Goal: Task Accomplishment & Management: Manage account settings

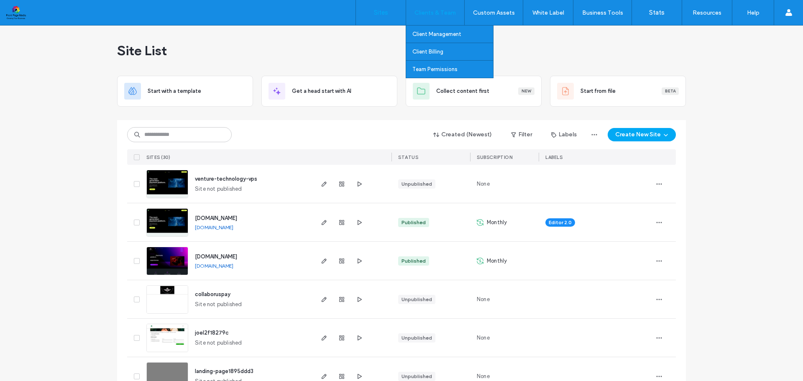
click at [434, 12] on label "Clients & Team" at bounding box center [434, 12] width 41 height 7
click at [435, 31] on label "Client Management" at bounding box center [436, 34] width 49 height 6
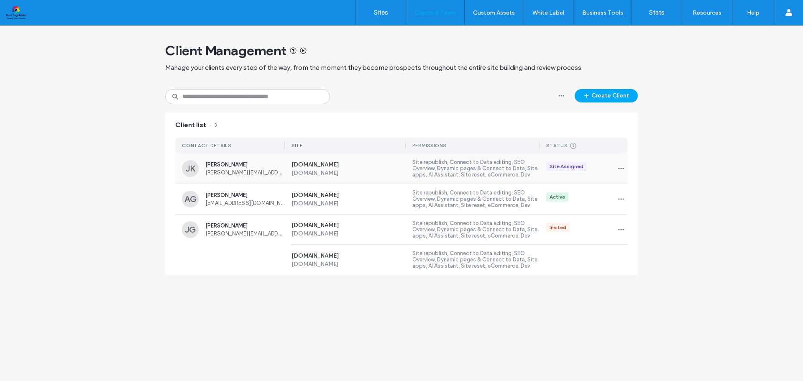
click at [570, 168] on div "Site Assigned" at bounding box center [566, 167] width 34 height 8
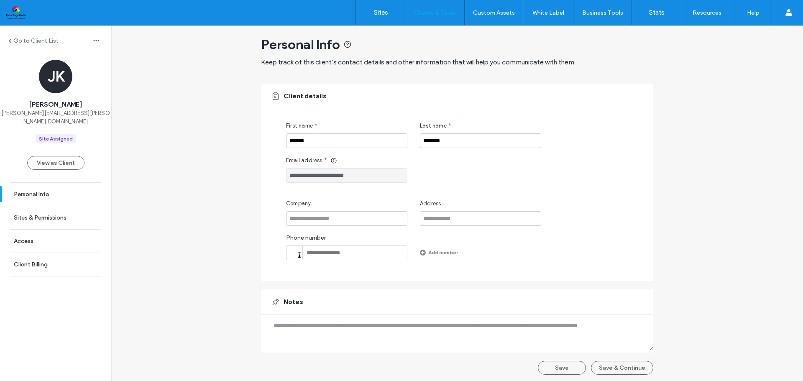
scroll to position [8, 0]
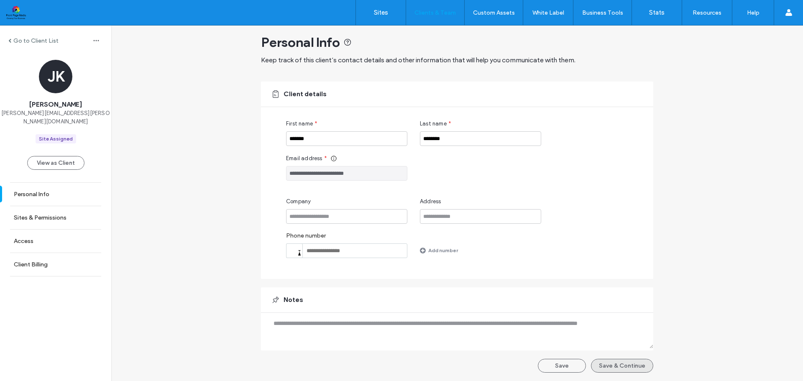
click at [617, 365] on button "Save & Continue" at bounding box center [622, 366] width 62 height 14
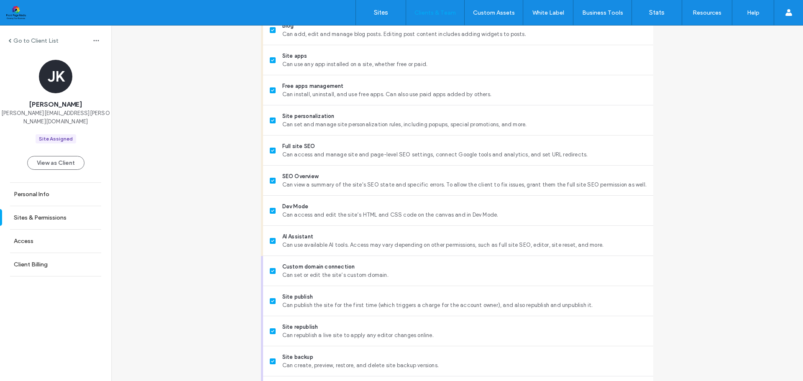
scroll to position [641, 0]
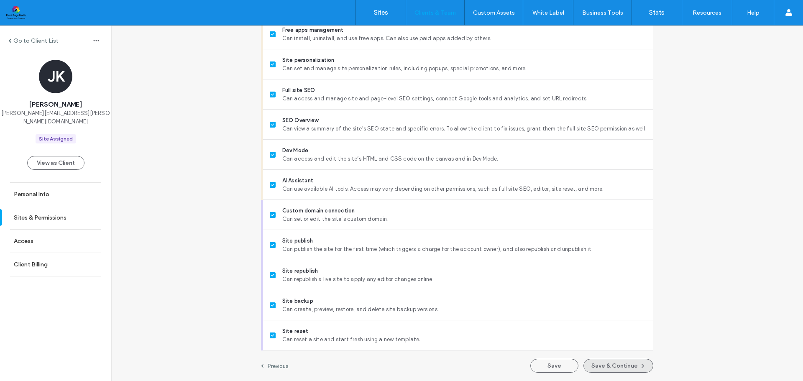
click at [639, 365] on icon "button" at bounding box center [642, 365] width 7 height 7
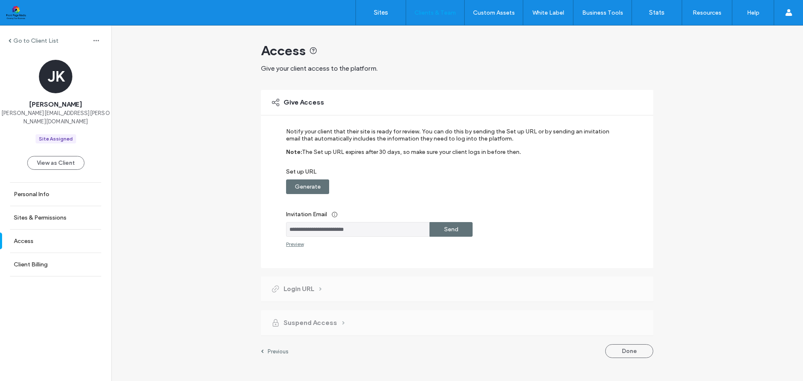
click at [459, 226] on div "Send" at bounding box center [450, 229] width 43 height 15
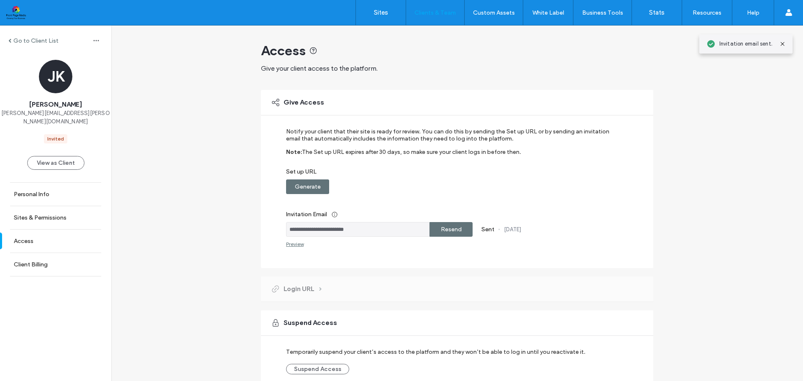
scroll to position [41, 0]
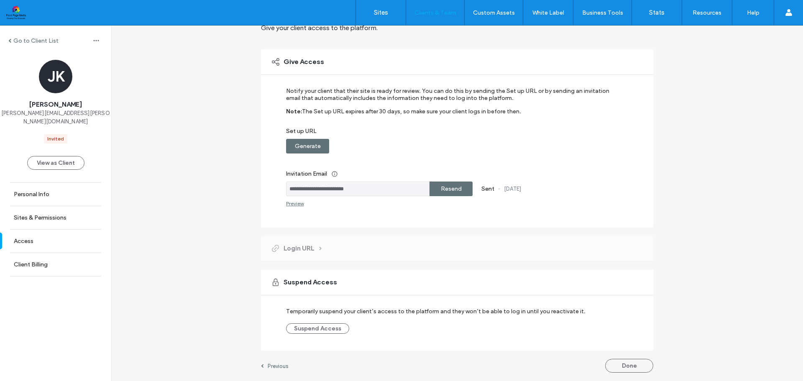
click at [192, 225] on div "**********" at bounding box center [457, 183] width 692 height 396
click at [131, 120] on div "**********" at bounding box center [457, 183] width 692 height 396
click at [382, 8] on link "Sites" at bounding box center [381, 12] width 50 height 25
